Goal: Task Accomplishment & Management: Manage account settings

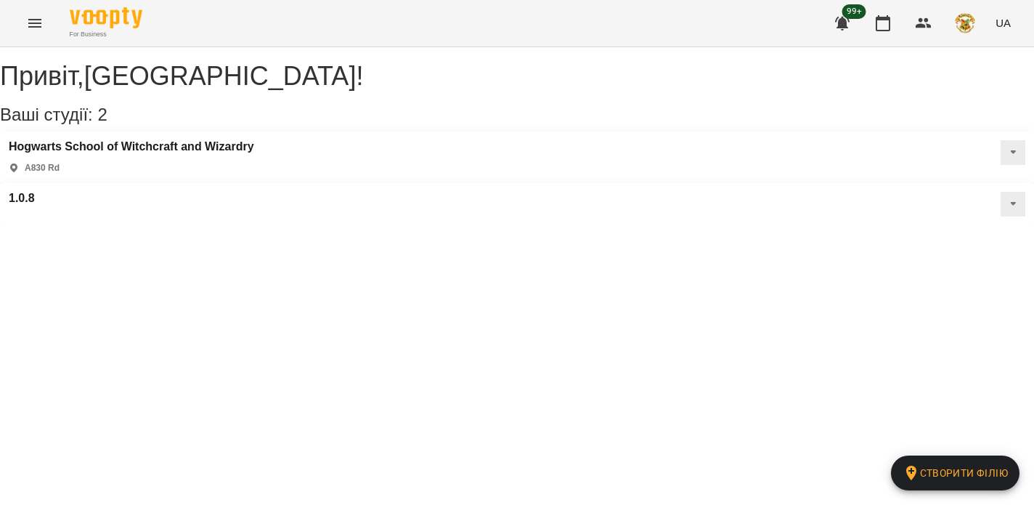
click at [36, 22] on icon "Menu" at bounding box center [34, 23] width 17 height 17
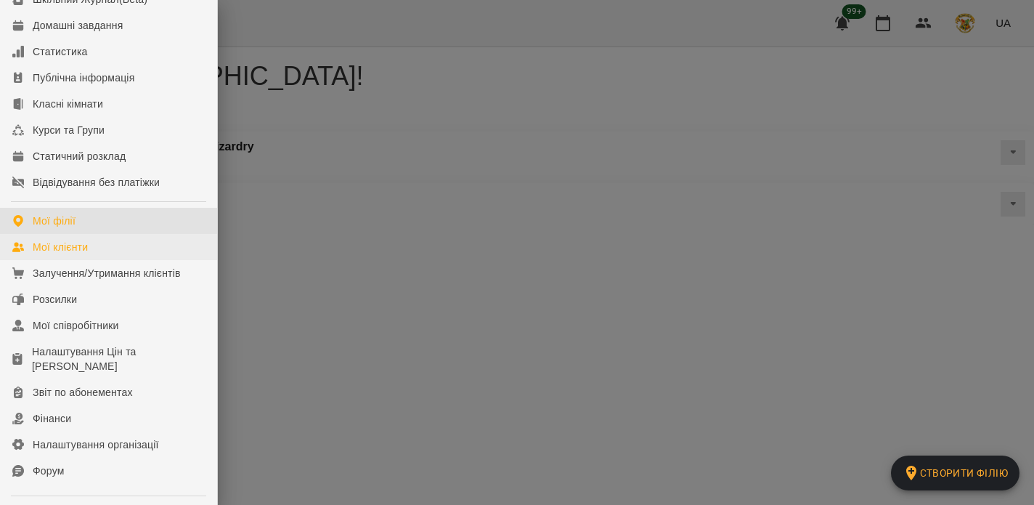
scroll to position [146, 0]
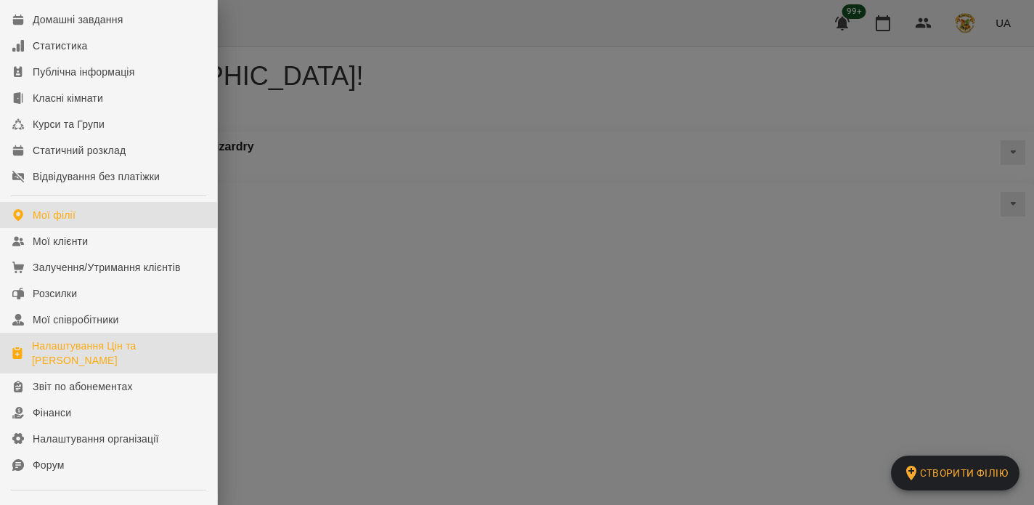
click at [81, 367] on div "Налаштування Цін та [PERSON_NAME]" at bounding box center [119, 352] width 174 height 29
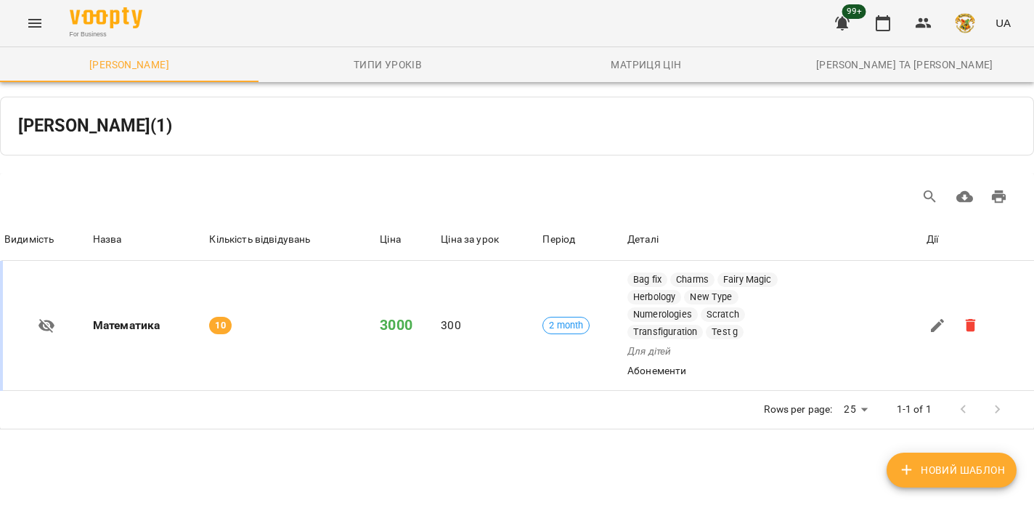
click at [30, 15] on icon "Menu" at bounding box center [34, 23] width 17 height 17
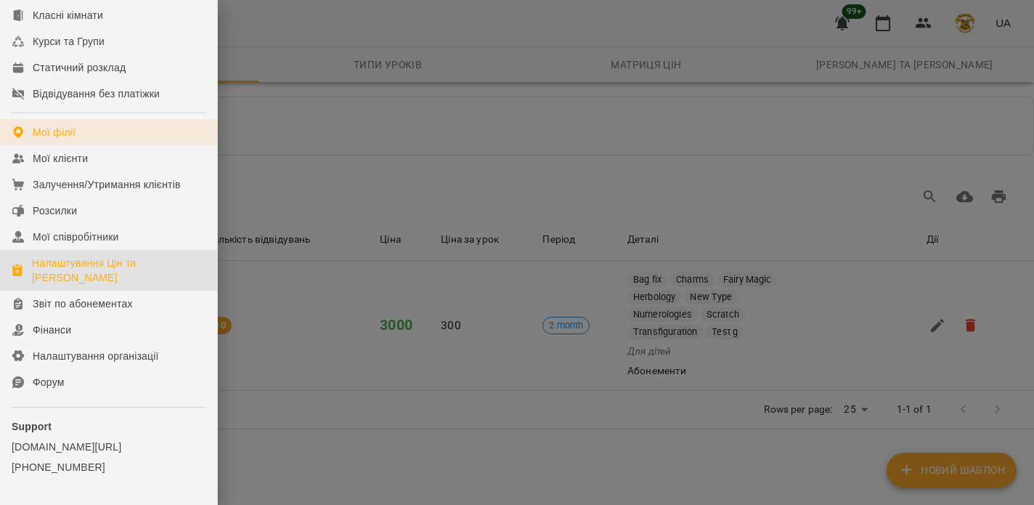
scroll to position [282, 0]
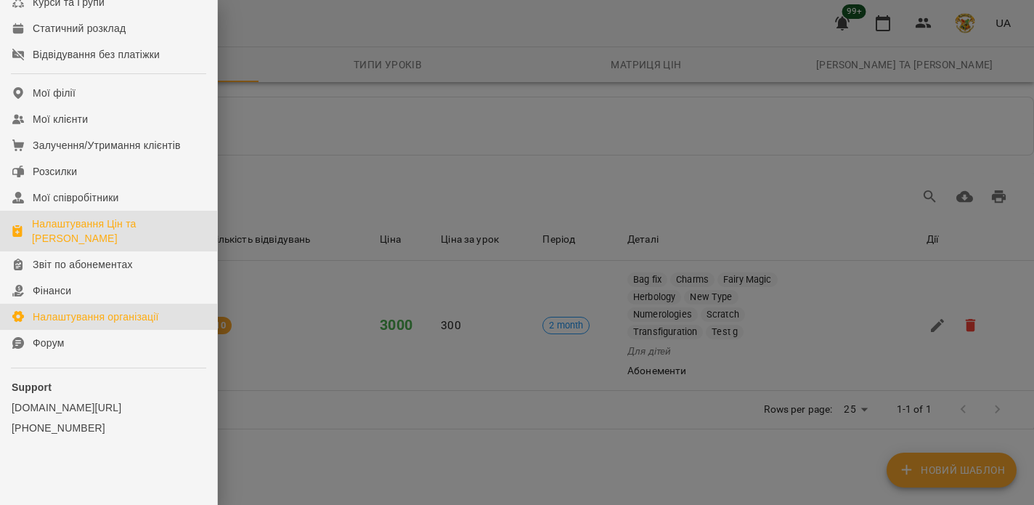
click at [70, 321] on div "Налаштування організації" at bounding box center [96, 316] width 126 height 15
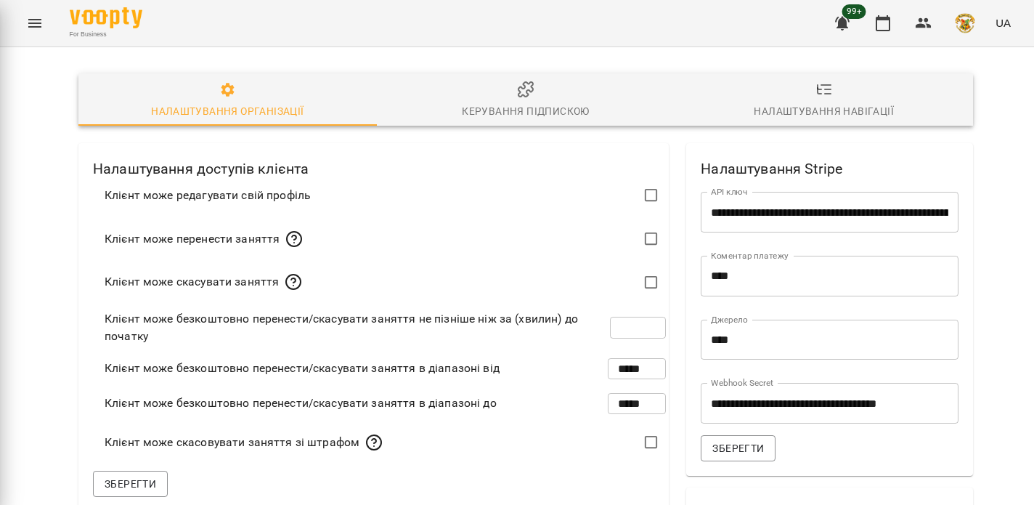
type input "**"
type input "*****"
type input "**********"
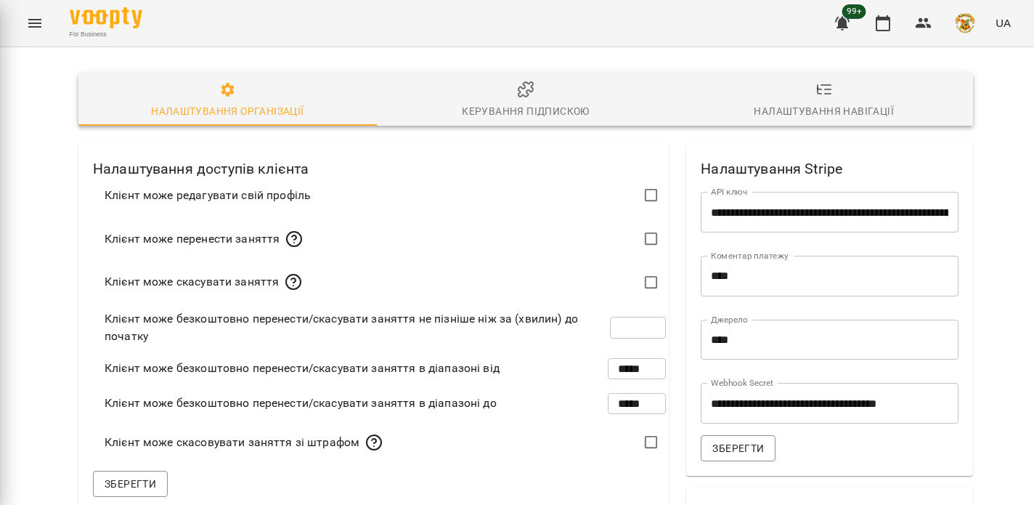
type input "*****"
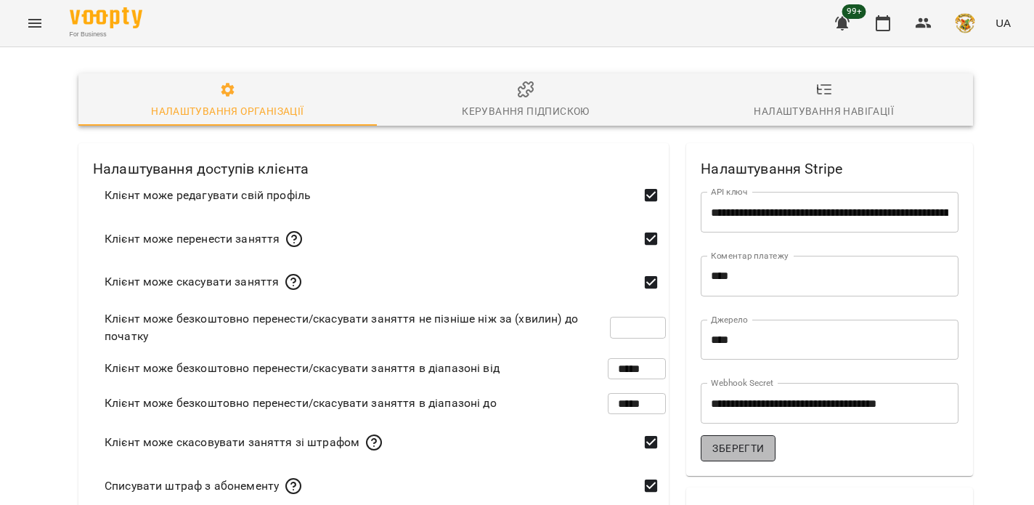
click at [724, 449] on span "Зберегти" at bounding box center [738, 447] width 52 height 17
click at [36, 23] on icon "Menu" at bounding box center [34, 23] width 13 height 9
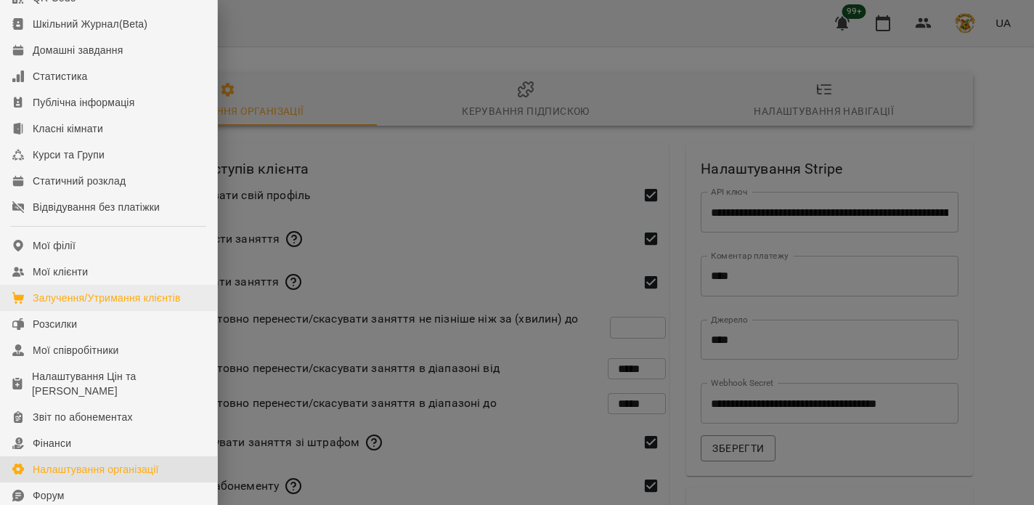
scroll to position [118, 0]
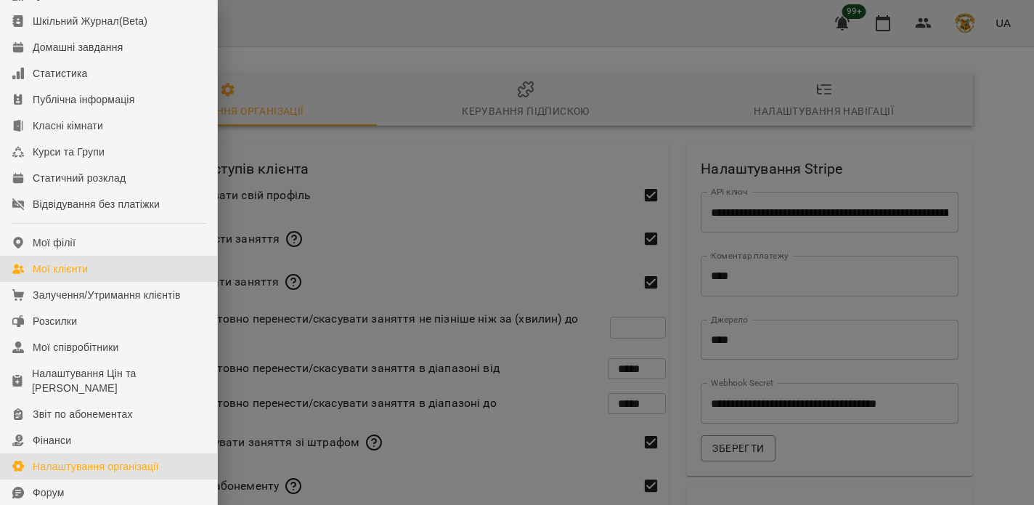
click at [68, 276] on div "Мої клієнти" at bounding box center [60, 268] width 55 height 15
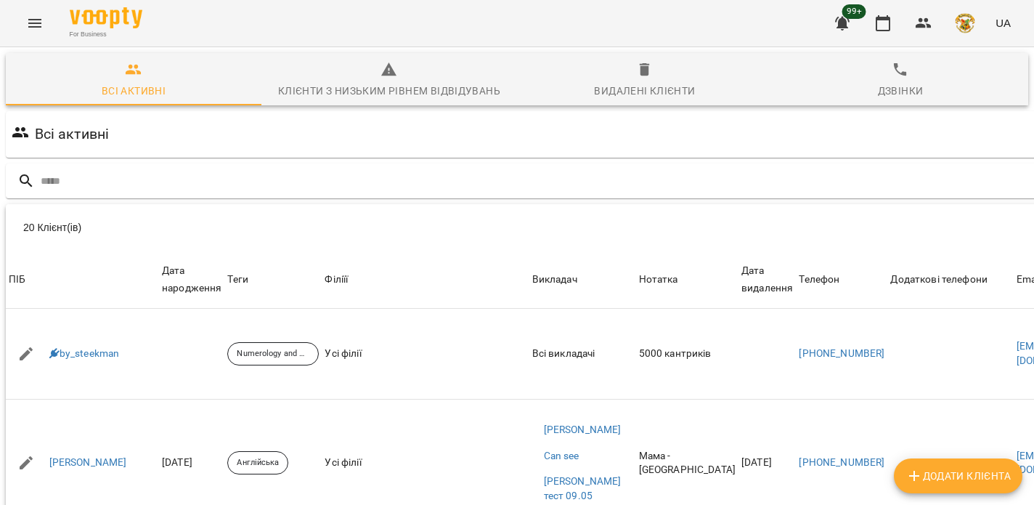
scroll to position [0, 43]
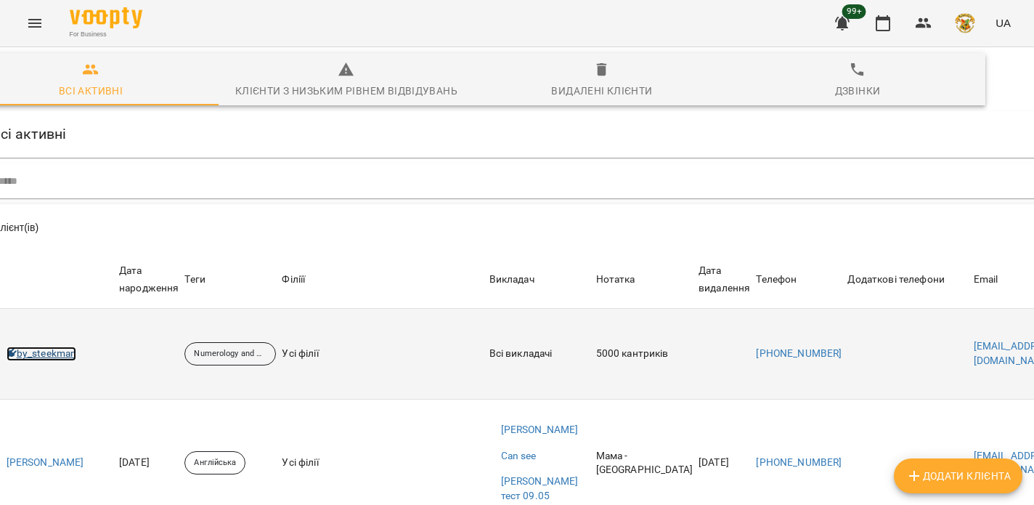
click at [55, 354] on link "by_steekman" at bounding box center [42, 353] width 70 height 15
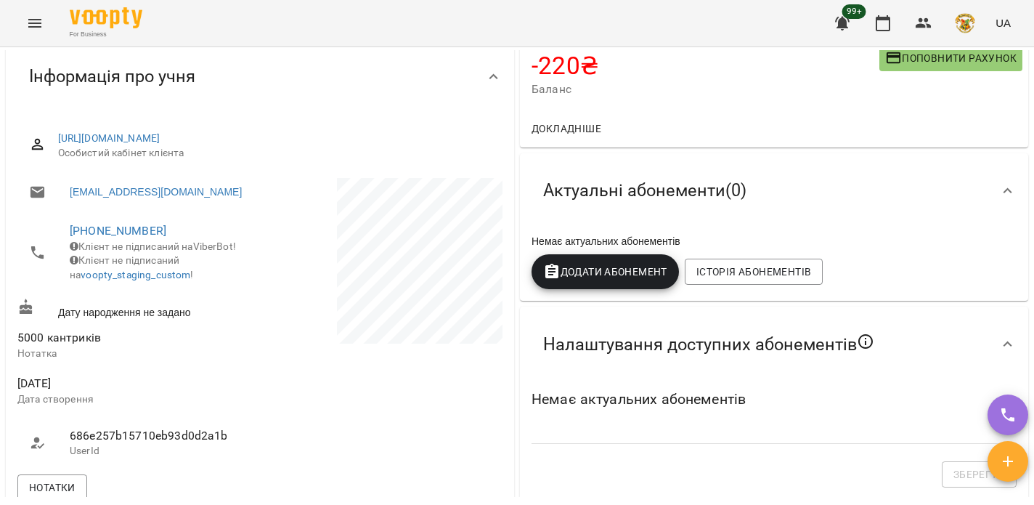
scroll to position [145, 0]
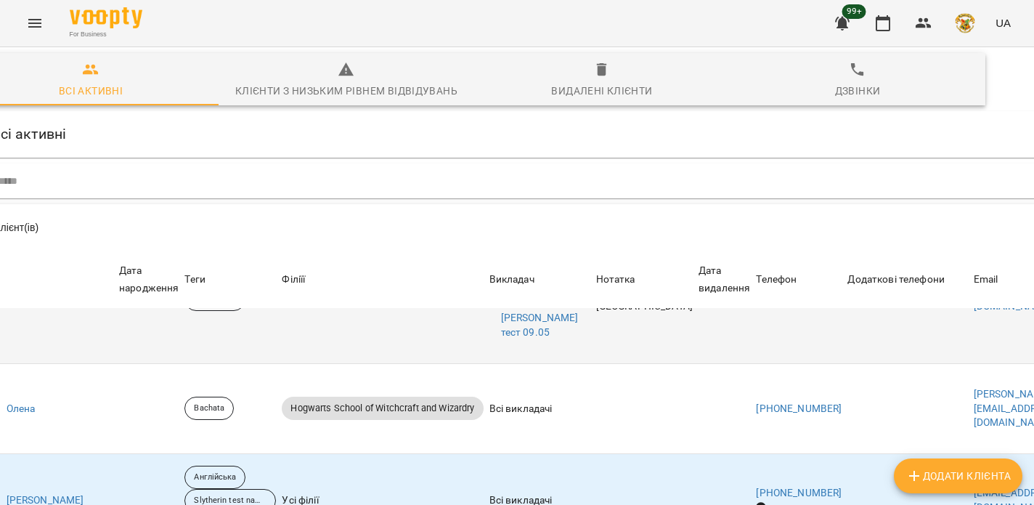
scroll to position [122, 0]
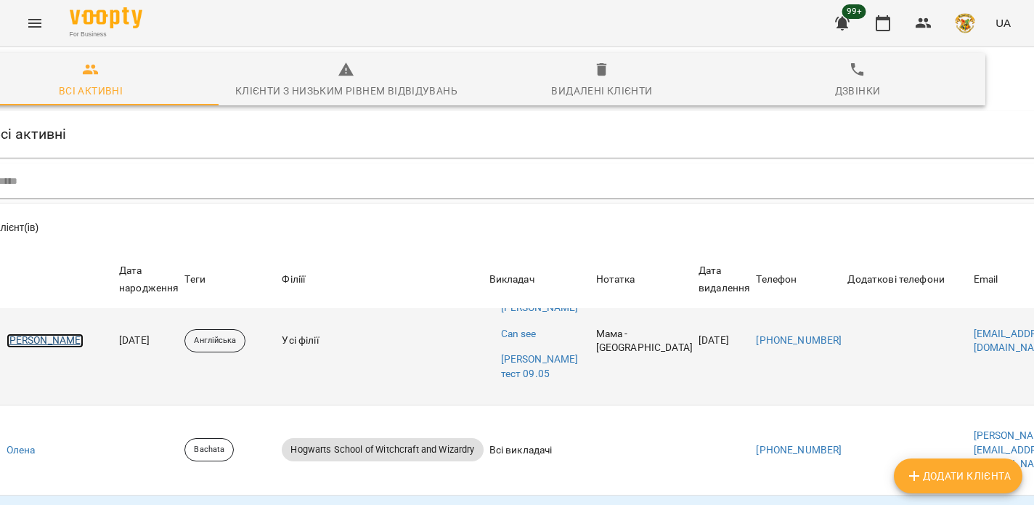
click at [53, 348] on link "[PERSON_NAME]" at bounding box center [46, 340] width 78 height 15
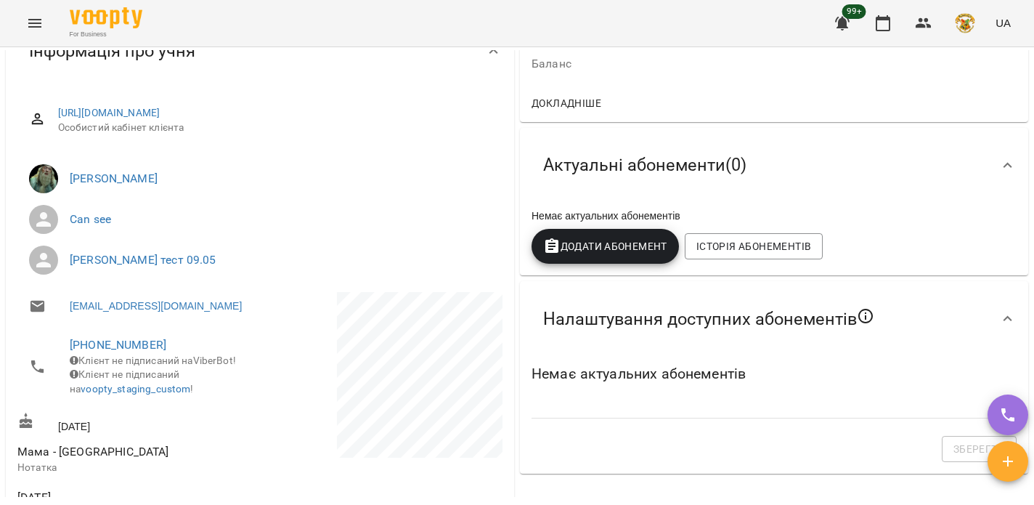
scroll to position [153, 0]
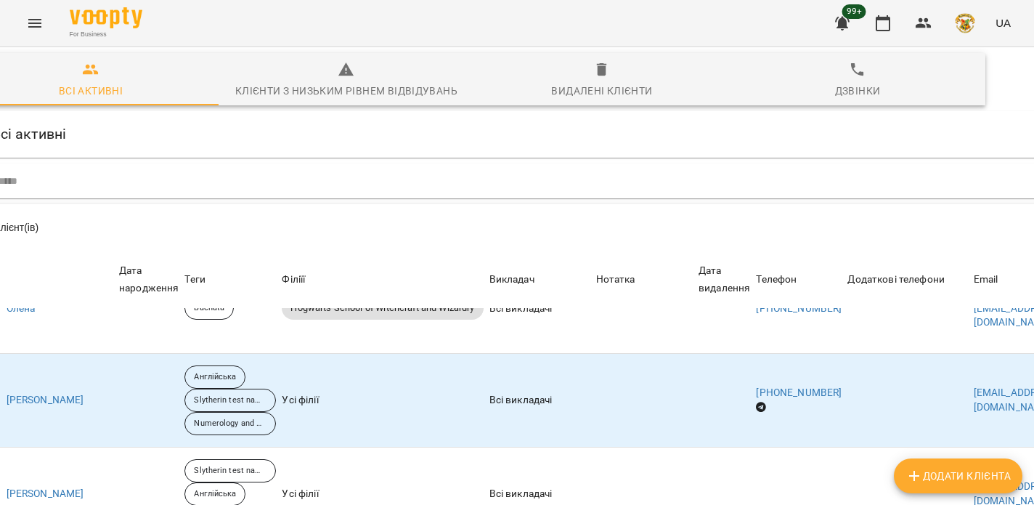
scroll to position [269, 0]
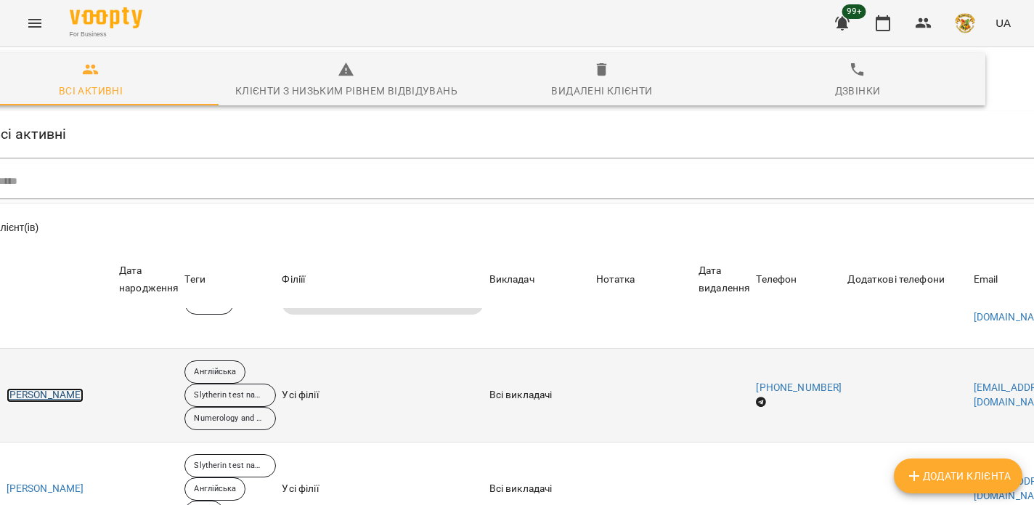
click at [26, 402] on link "[PERSON_NAME]" at bounding box center [46, 395] width 78 height 15
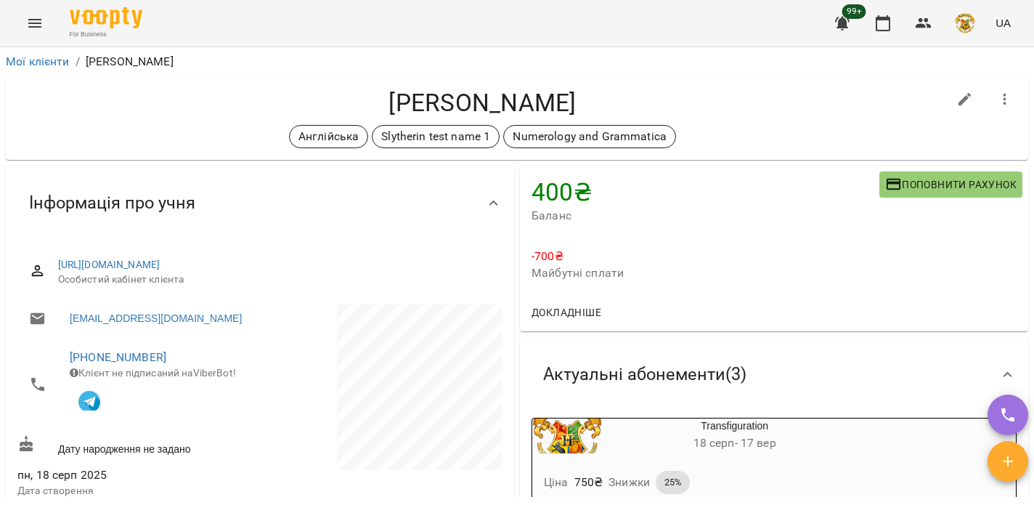
click at [33, 22] on icon "Menu" at bounding box center [34, 23] width 17 height 17
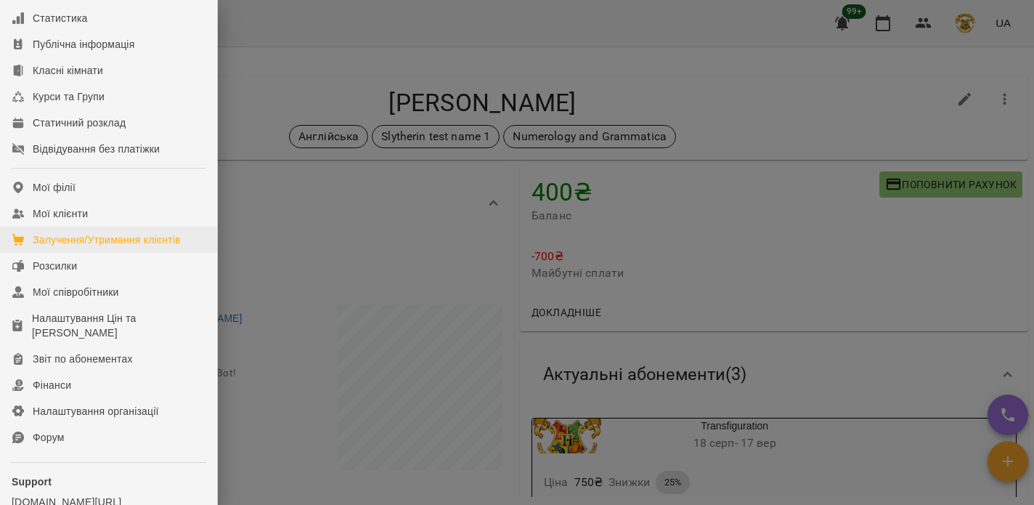
scroll to position [175, 0]
click at [65, 415] on link "Налаштування організації" at bounding box center [108, 409] width 217 height 26
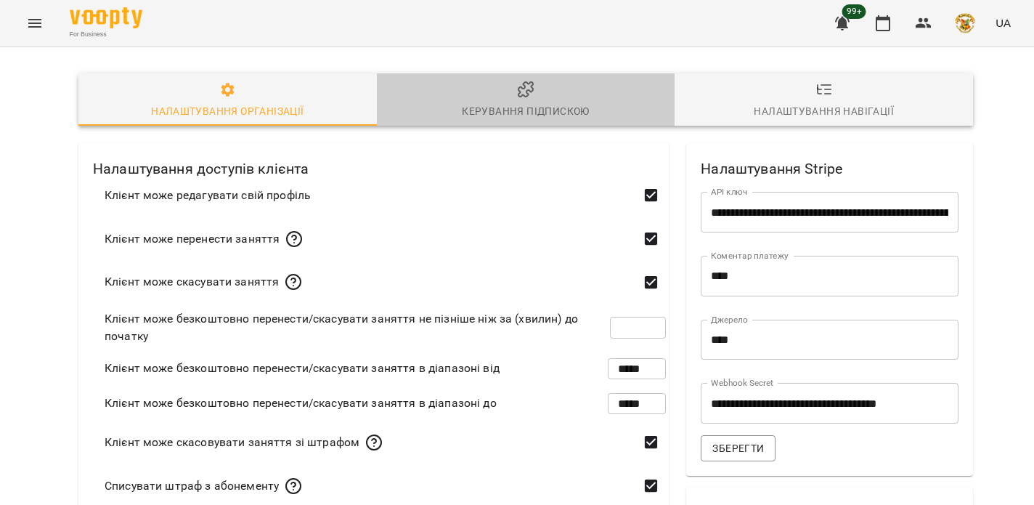
click at [518, 101] on span "Керування підпискою" at bounding box center [526, 100] width 281 height 39
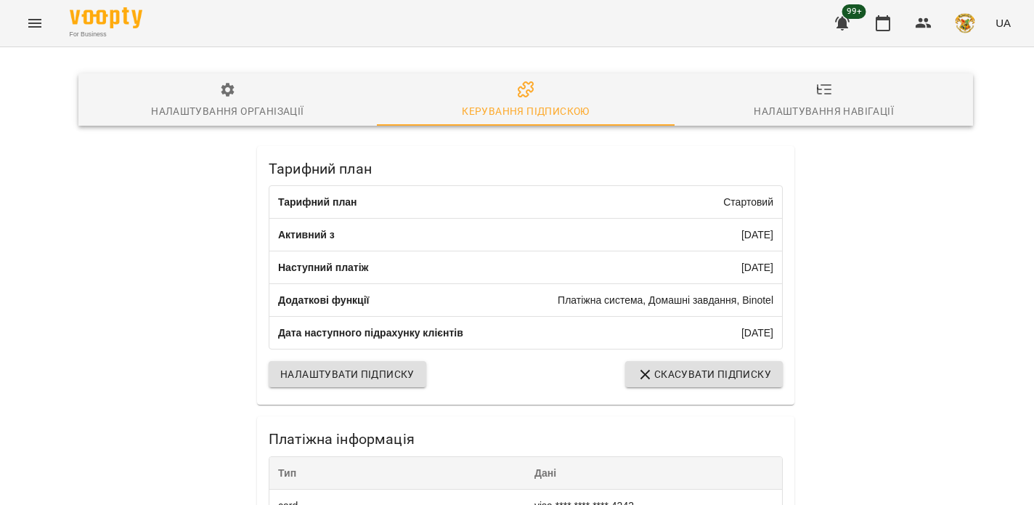
click at [30, 20] on icon "Menu" at bounding box center [34, 23] width 17 height 17
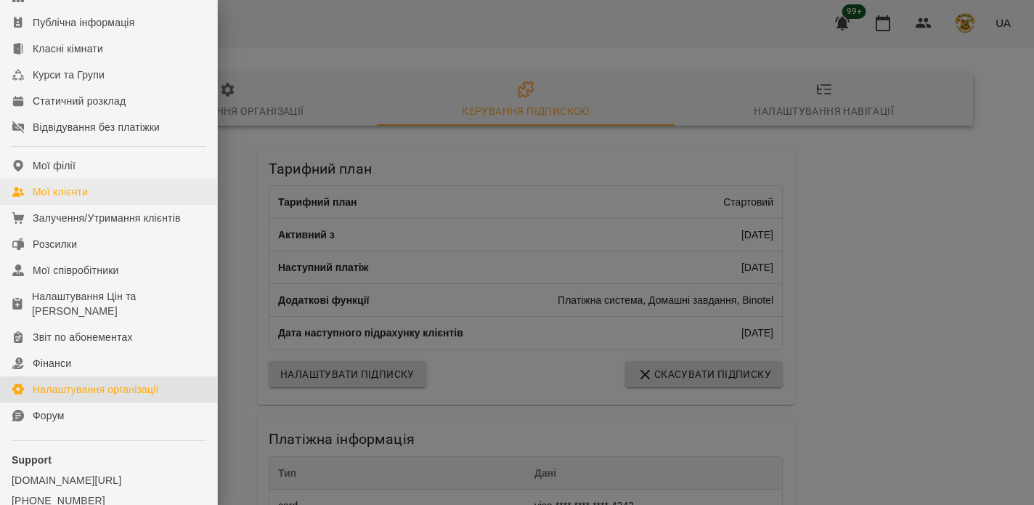
scroll to position [214, 0]
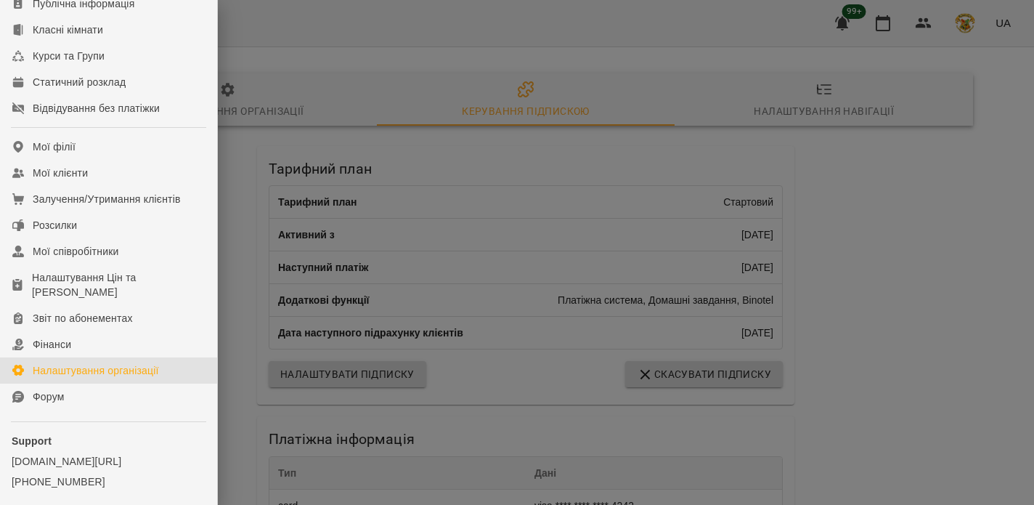
click at [879, 251] on div at bounding box center [517, 252] width 1034 height 505
